Goal: Task Accomplishment & Management: Manage account settings

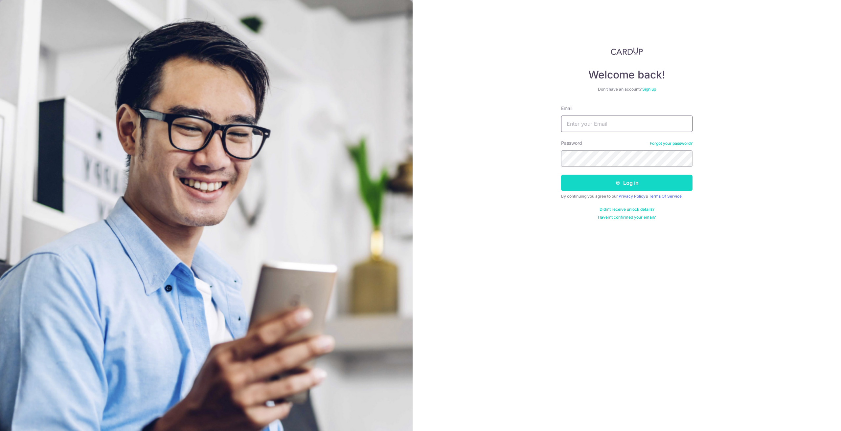
type input "[EMAIL_ADDRESS][DOMAIN_NAME]"
click at [584, 177] on button "Log in" at bounding box center [626, 183] width 131 height 16
